Goal: Transaction & Acquisition: Purchase product/service

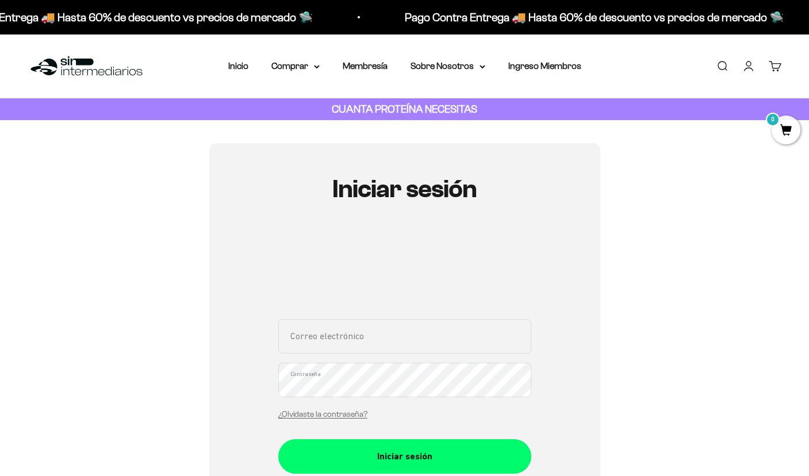
click at [427, 355] on div "Correo electrónico Contraseña ¿Olvidaste la contraseña?" at bounding box center [404, 372] width 253 height 107
click at [428, 341] on input "Correo electrónico" at bounding box center [404, 336] width 253 height 34
type input "[EMAIL_ADDRESS][DOMAIN_NAME]"
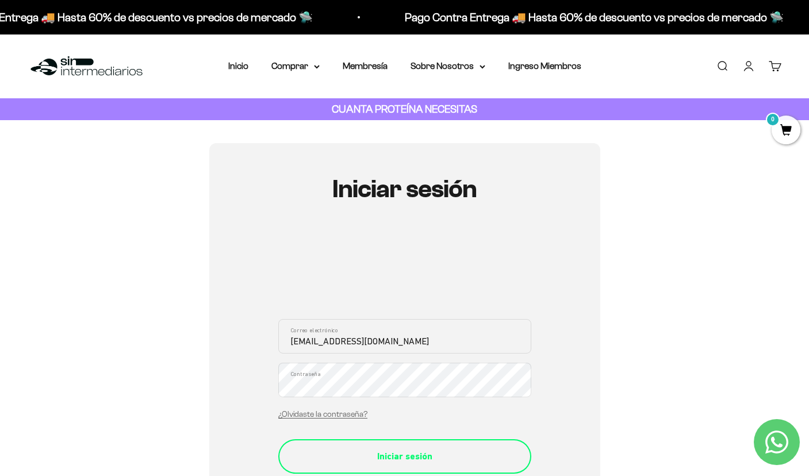
click at [385, 450] on div "Iniciar sesión" at bounding box center [404, 456] width 207 height 15
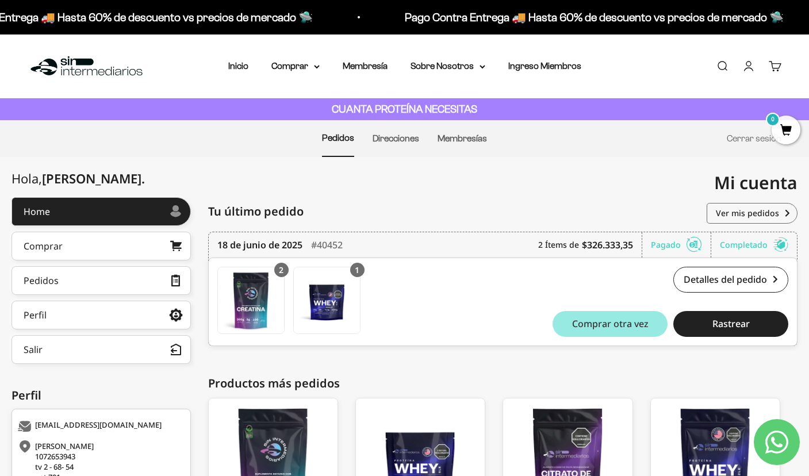
click at [632, 326] on span "Comprar otra vez" at bounding box center [610, 323] width 76 height 9
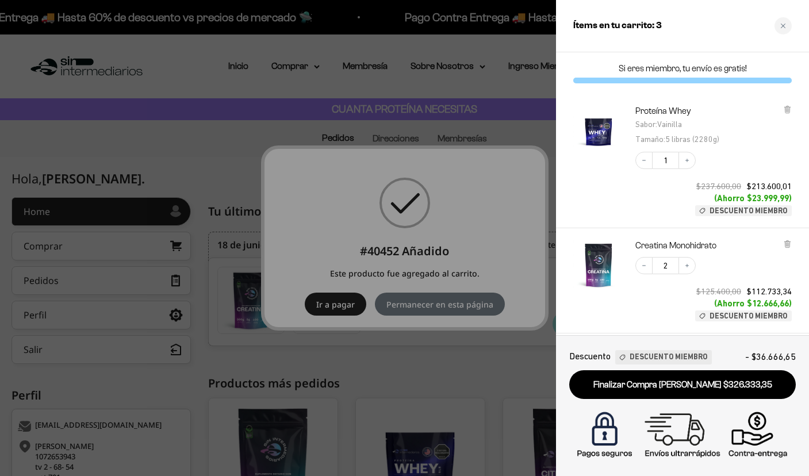
click at [375, 316] on div at bounding box center [404, 238] width 809 height 476
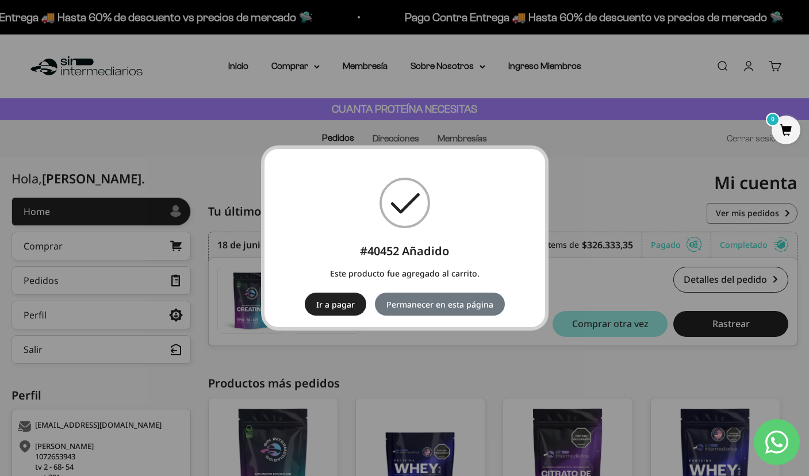
click at [339, 304] on button "Ir a pagar" at bounding box center [336, 304] width 62 height 23
